Goal: Task Accomplishment & Management: Manage account settings

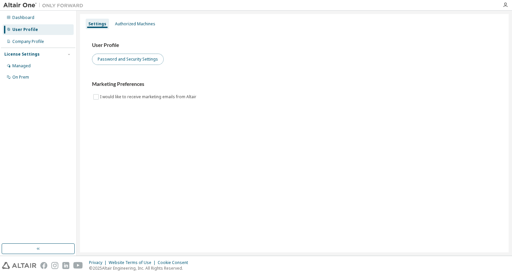
click at [124, 58] on button "Password and Security Settings" at bounding box center [128, 59] width 72 height 11
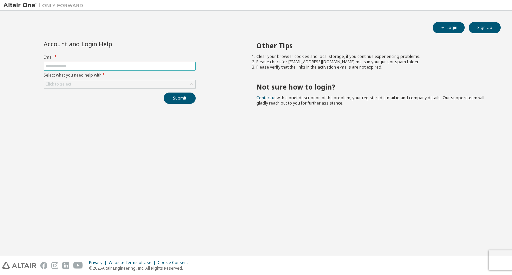
click at [175, 69] on span at bounding box center [120, 66] width 152 height 9
click at [170, 66] on input "text" at bounding box center [119, 66] width 149 height 5
type input "**********"
click at [168, 81] on div "Click to select" at bounding box center [119, 84] width 151 height 8
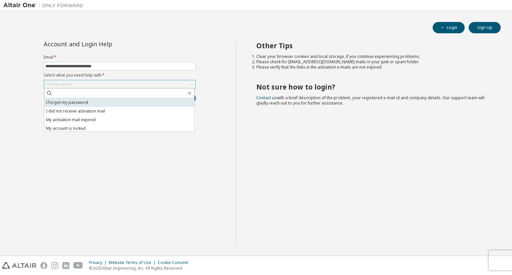
click at [113, 104] on li "I forgot my password" at bounding box center [119, 102] width 150 height 9
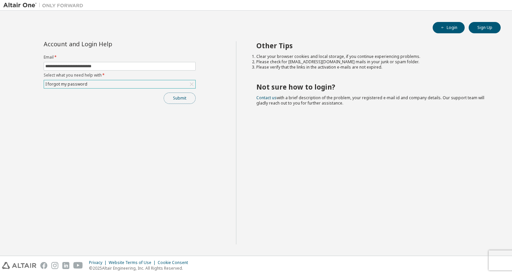
click at [183, 97] on button "Submit" at bounding box center [180, 98] width 32 height 11
click at [186, 100] on button "Submit" at bounding box center [180, 98] width 32 height 11
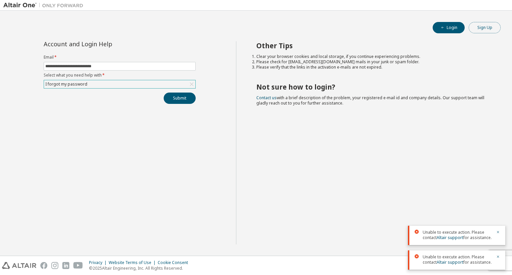
click at [478, 27] on button "Sign Up" at bounding box center [484, 27] width 32 height 11
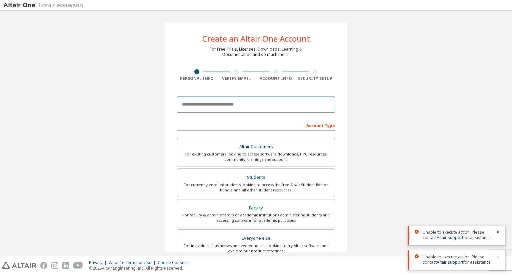
click at [238, 109] on input "email" at bounding box center [256, 105] width 158 height 16
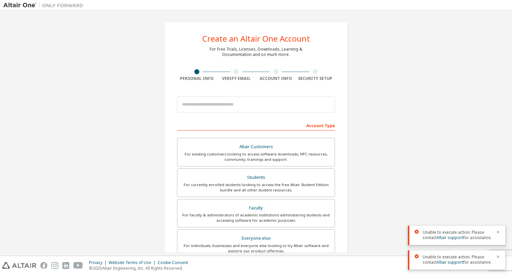
click at [406, 170] on div "Create an Altair One Account For Free Trials, Licenses, Downloads, Learning & D…" at bounding box center [255, 190] width 505 height 353
